Goal: Check status: Check status

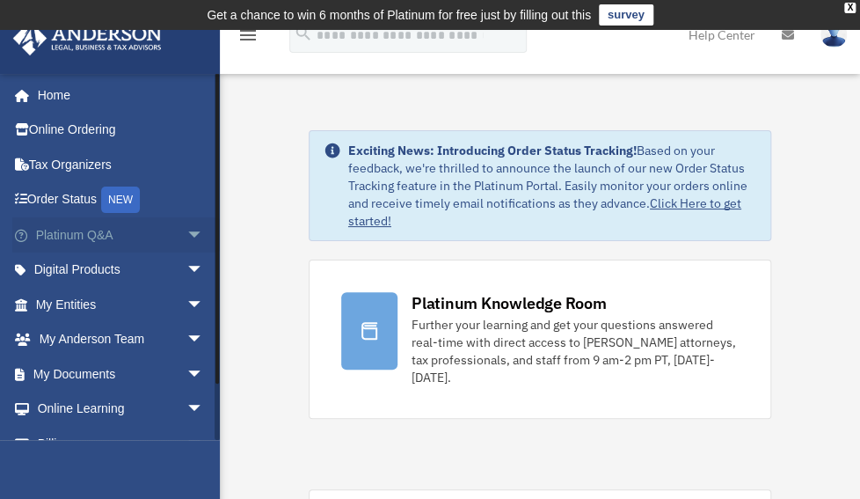
click at [186, 233] on span "arrow_drop_down" at bounding box center [203, 235] width 35 height 36
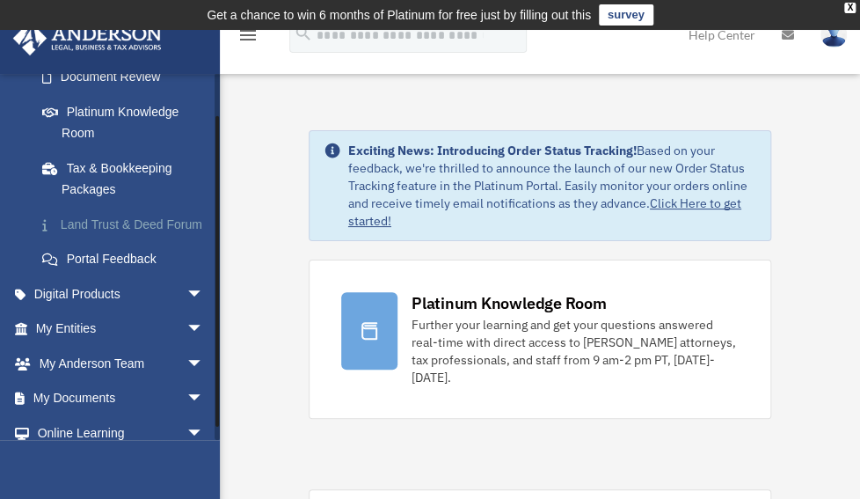
scroll to position [334, 0]
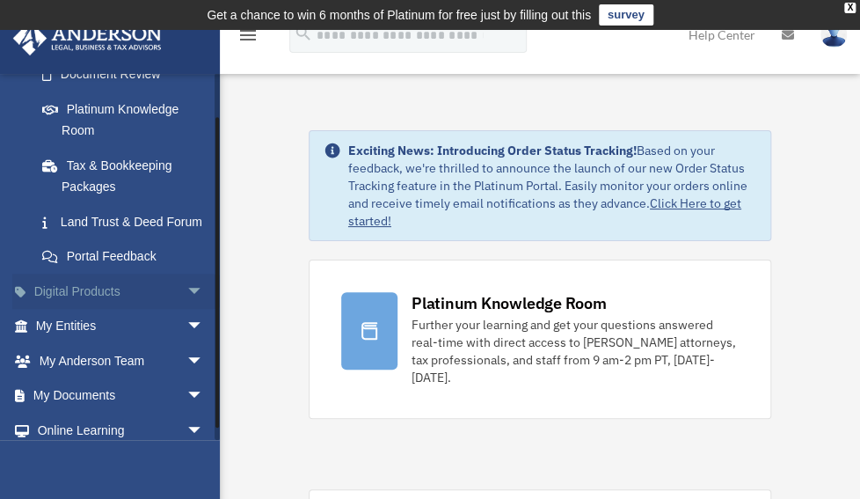
click at [186, 303] on span "arrow_drop_down" at bounding box center [203, 292] width 35 height 36
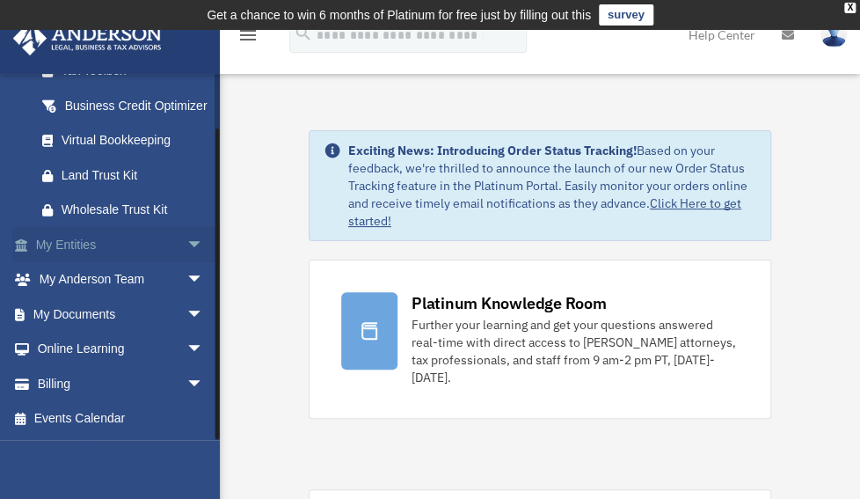
scroll to position [609, 0]
click at [186, 257] on span "arrow_drop_down" at bounding box center [203, 245] width 35 height 36
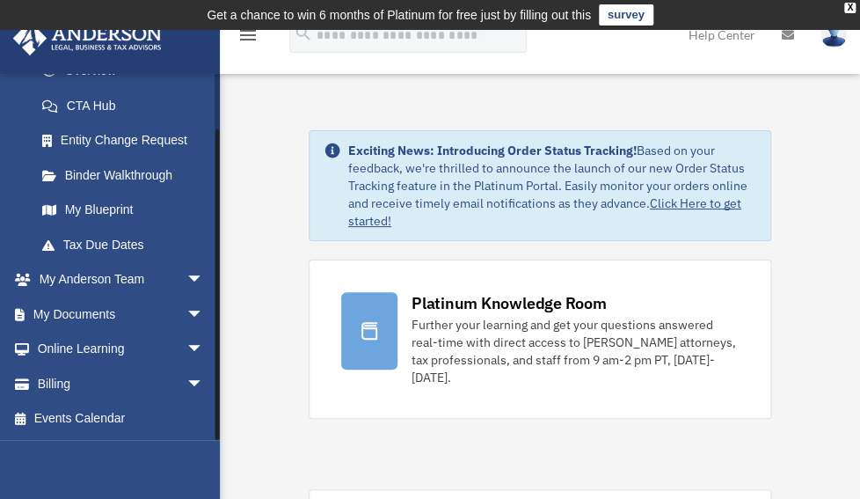
scroll to position [826, 0]
click at [186, 313] on span "arrow_drop_down" at bounding box center [203, 314] width 35 height 36
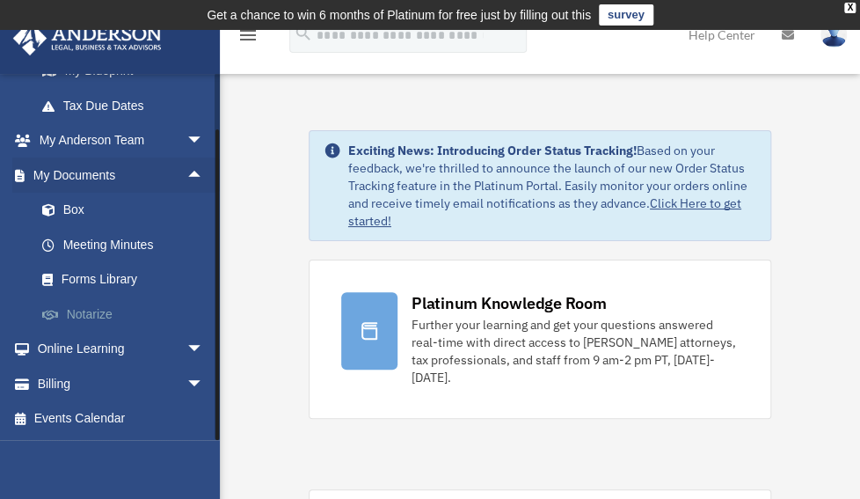
scroll to position [963, 0]
click at [186, 350] on span "arrow_drop_down" at bounding box center [203, 350] width 35 height 36
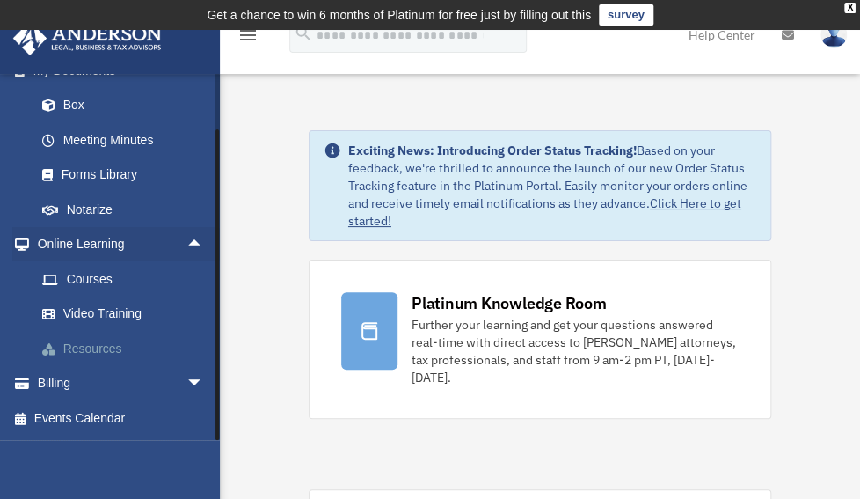
scroll to position [1066, 0]
click at [186, 380] on span "arrow_drop_down" at bounding box center [203, 384] width 35 height 36
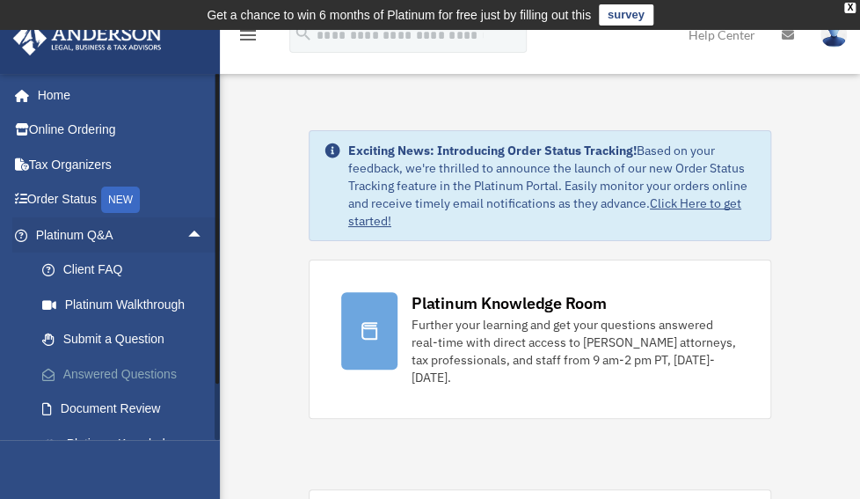
scroll to position [0, 0]
click at [119, 132] on link "Online Ordering" at bounding box center [121, 130] width 218 height 35
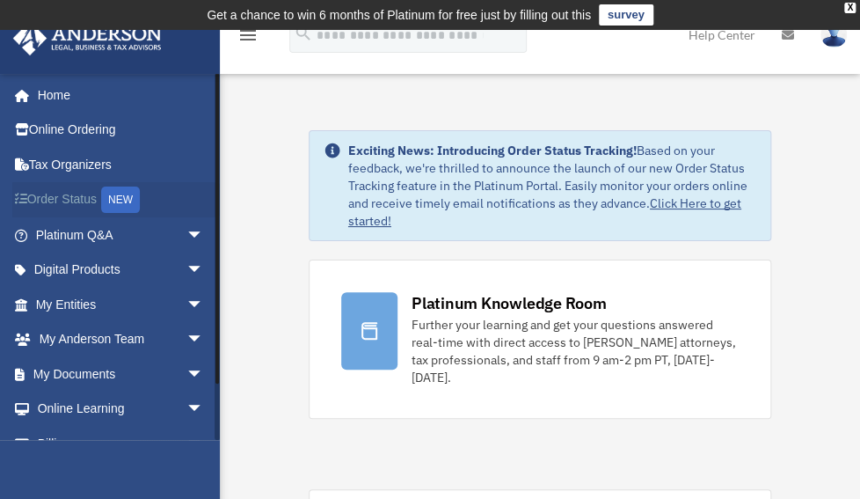
click at [88, 201] on link "Order Status NEW" at bounding box center [121, 200] width 218 height 36
click at [186, 229] on span "arrow_drop_down" at bounding box center [203, 235] width 35 height 36
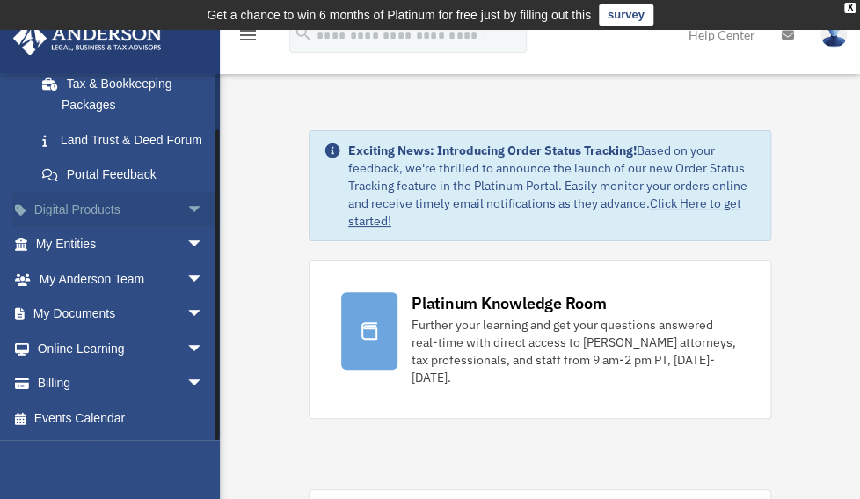
scroll to position [427, 0]
click at [186, 212] on span "arrow_drop_down" at bounding box center [203, 210] width 35 height 36
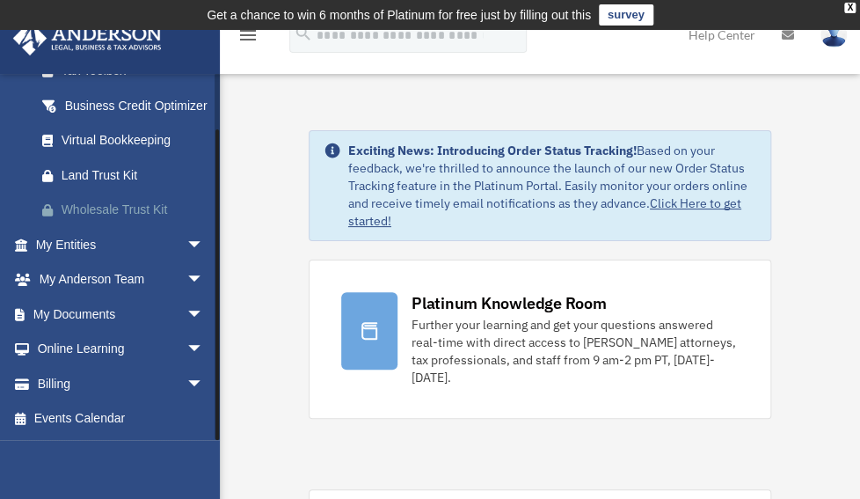
scroll to position [619, 0]
click at [186, 239] on span "arrow_drop_down" at bounding box center [203, 245] width 35 height 36
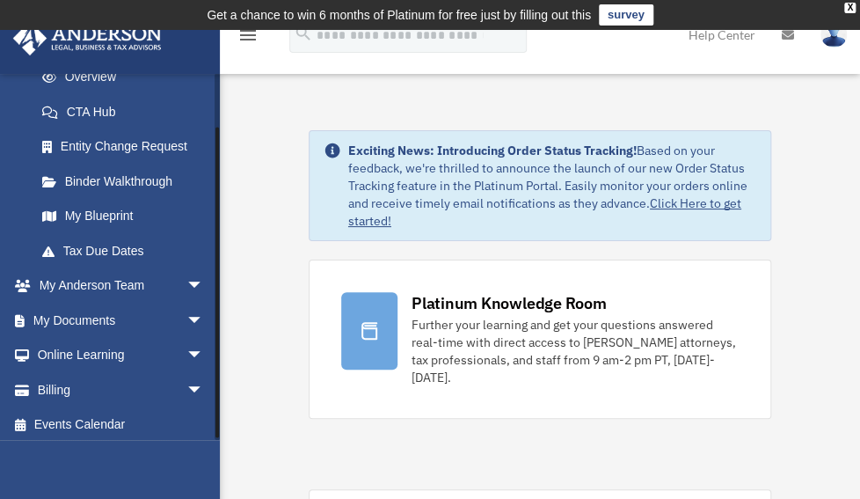
scroll to position [793, 0]
click at [186, 303] on span "arrow_drop_down" at bounding box center [203, 285] width 35 height 36
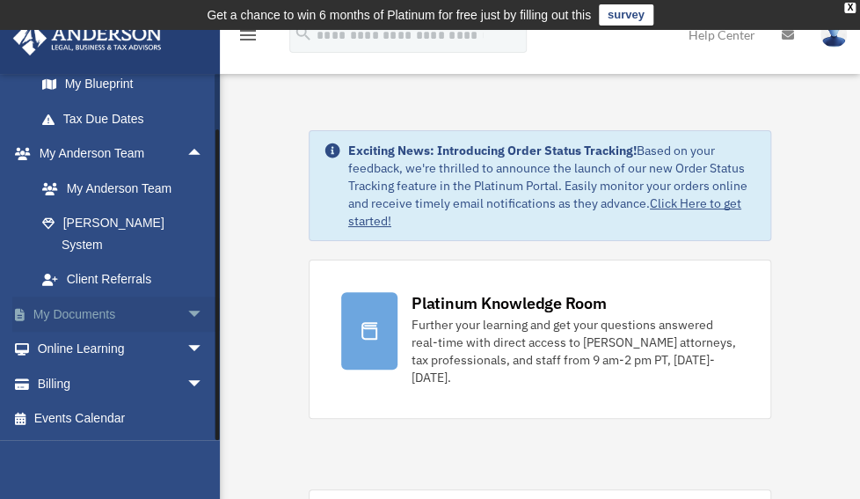
scroll to position [929, 0]
click at [186, 316] on span "arrow_drop_down" at bounding box center [203, 314] width 35 height 36
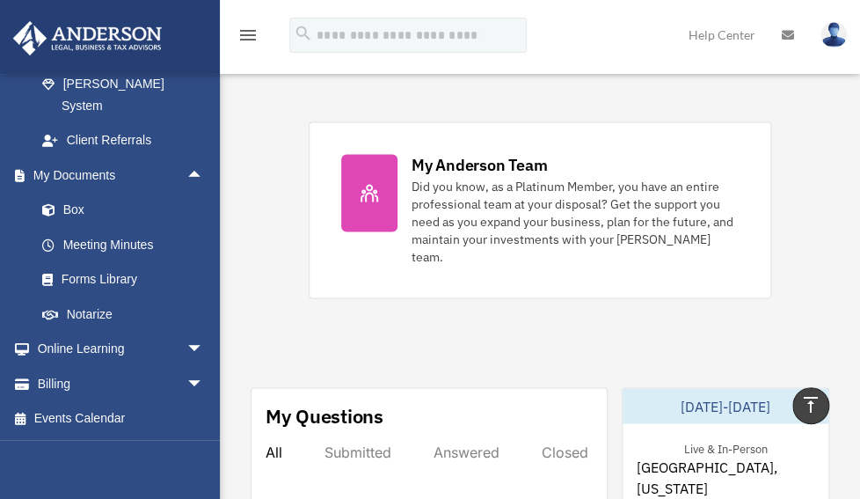
scroll to position [795, 0]
